Goal: Navigation & Orientation: Find specific page/section

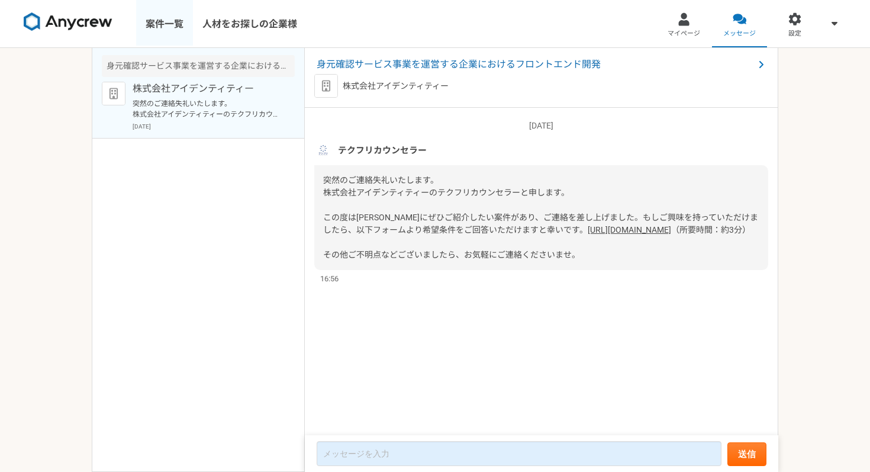
click at [165, 23] on link "案件一覧" at bounding box center [164, 23] width 57 height 47
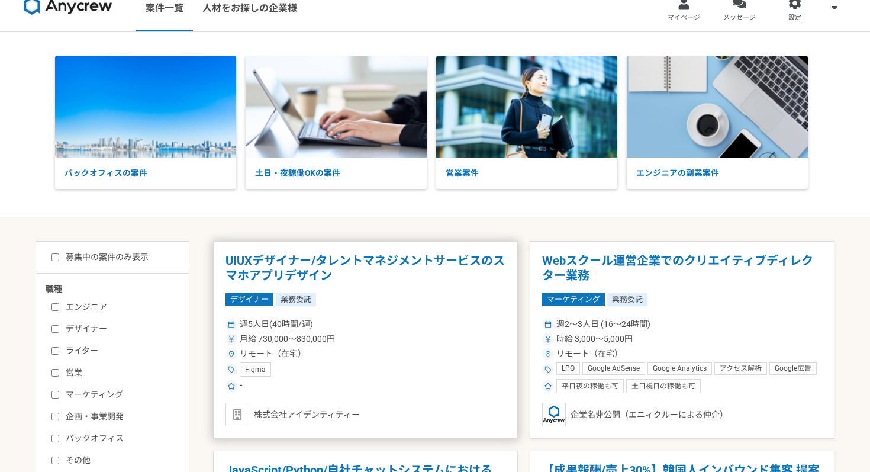
scroll to position [3, 0]
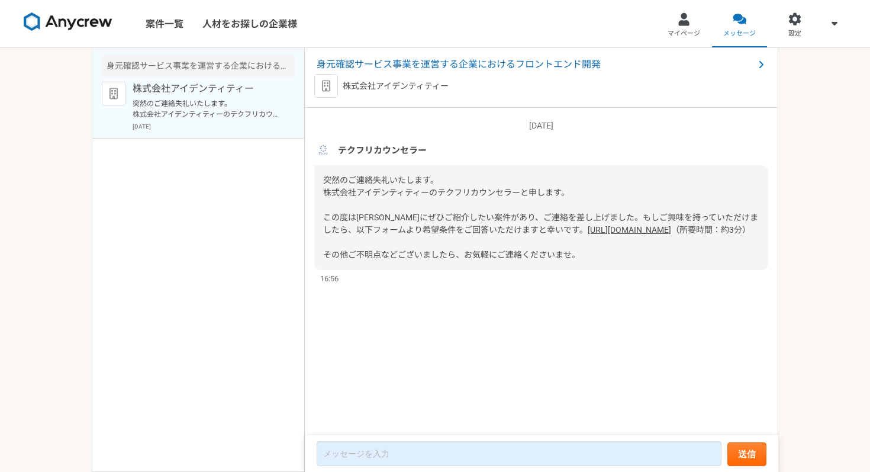
click at [588, 234] on link "[URL][DOMAIN_NAME]" at bounding box center [629, 229] width 83 height 9
click at [689, 10] on link "マイページ" at bounding box center [685, 23] width 56 height 47
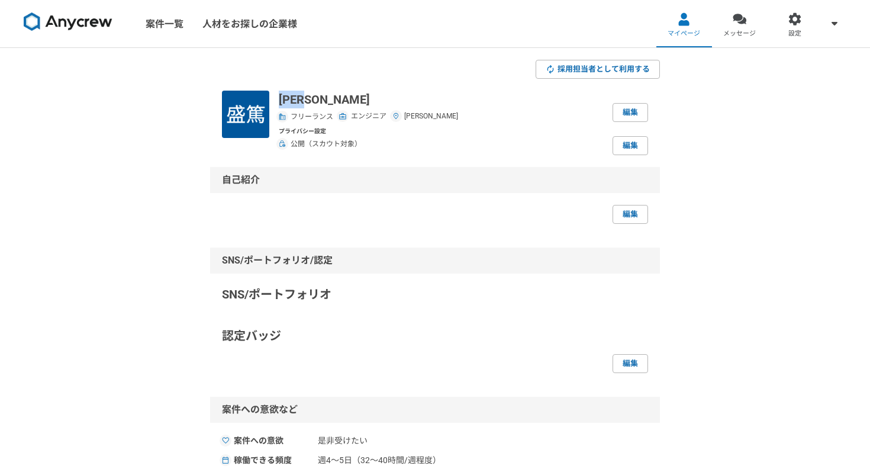
drag, startPoint x: 352, startPoint y: 98, endPoint x: 285, endPoint y: 98, distance: 67.5
click at [285, 98] on p "[PERSON_NAME]" at bounding box center [368, 100] width 179 height 18
copy p "[PERSON_NAME]"
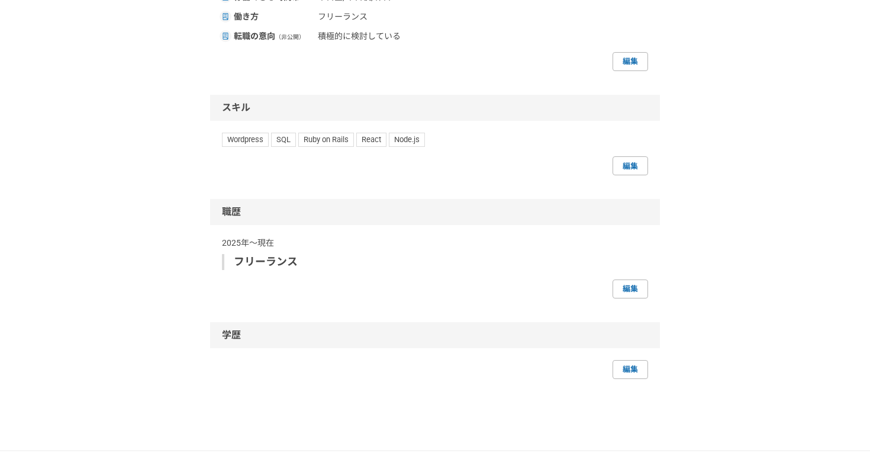
scroll to position [534, 0]
